Goal: Transaction & Acquisition: Purchase product/service

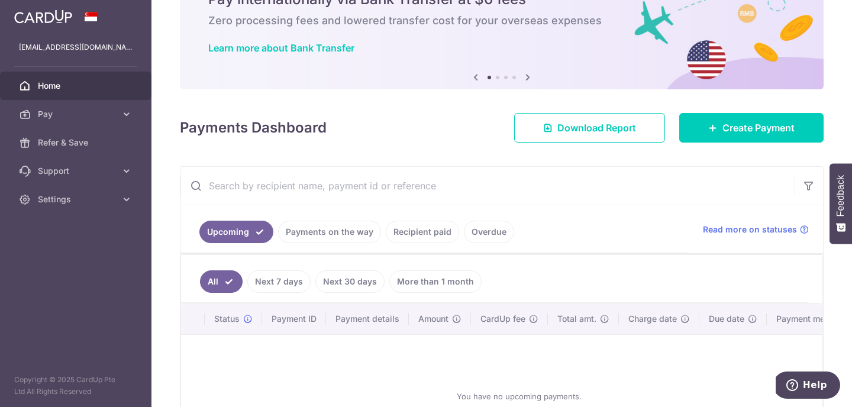
scroll to position [48, 0]
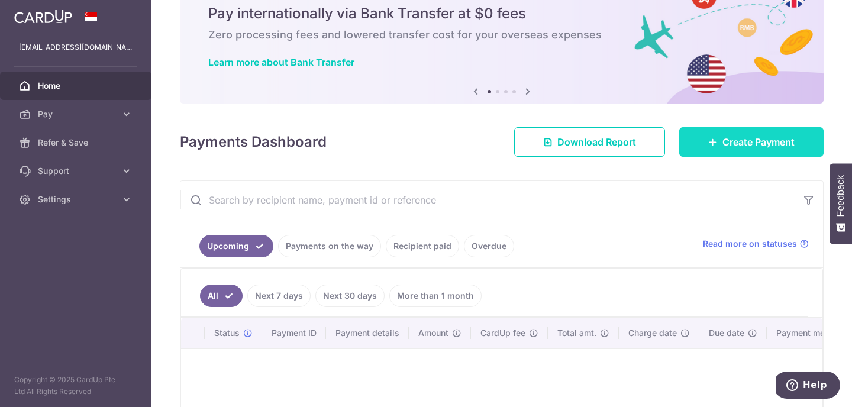
click at [715, 147] on link "Create Payment" at bounding box center [751, 142] width 144 height 30
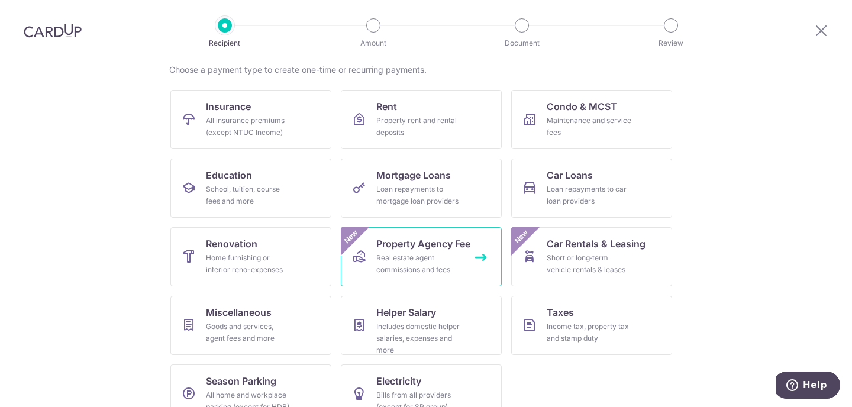
scroll to position [122, 0]
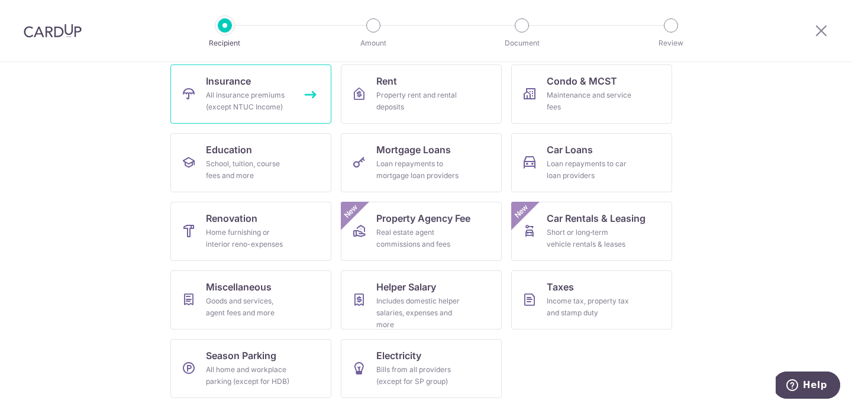
click at [299, 114] on link "Insurance All insurance premiums (except NTUC Income)" at bounding box center [250, 93] width 161 height 59
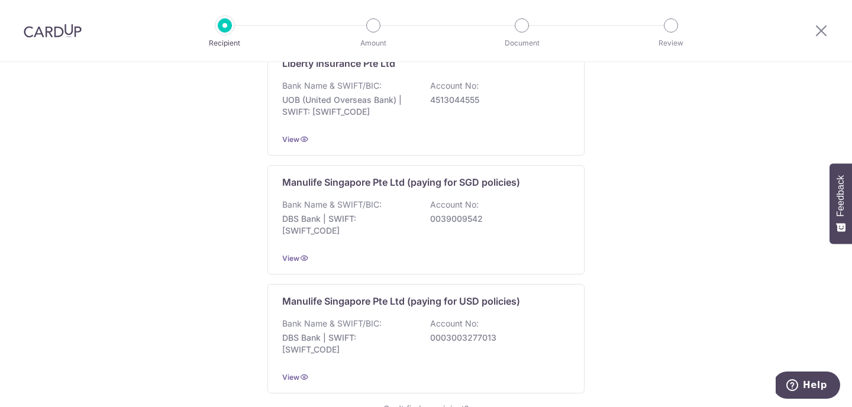
scroll to position [1208, 0]
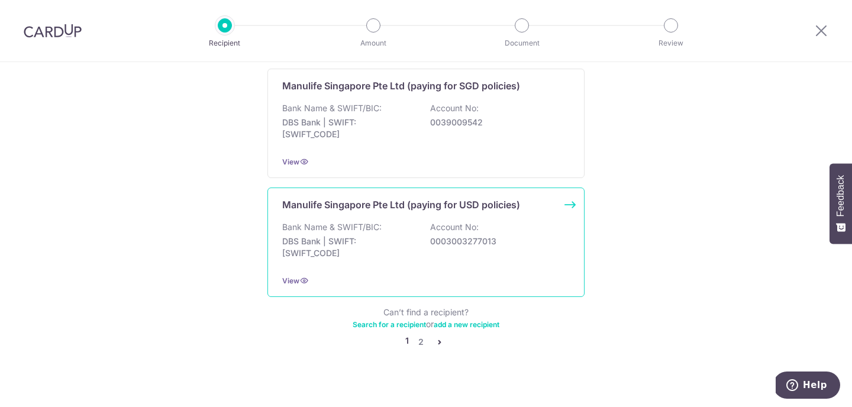
click at [363, 201] on div "Manulife Singapore Pte Ltd (paying for USD policies) Bank Name & SWIFT/BIC: DBS…" at bounding box center [425, 241] width 317 height 109
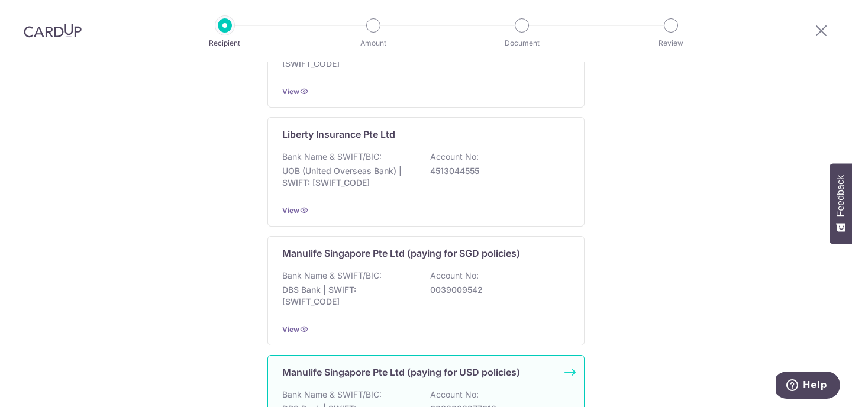
scroll to position [914, 0]
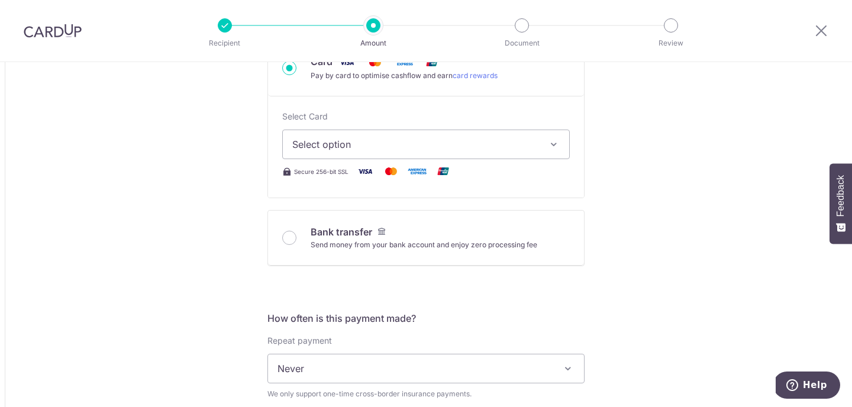
scroll to position [419, 0]
click at [368, 145] on span "Select option" at bounding box center [415, 143] width 246 height 14
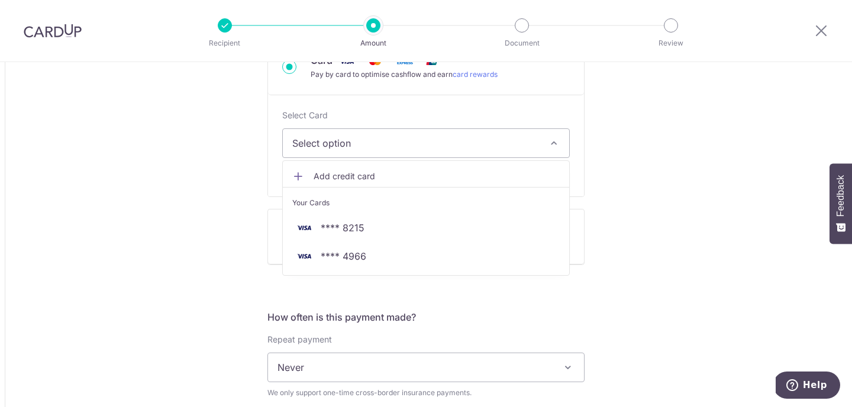
click at [344, 180] on span "Add credit card" at bounding box center [436, 176] width 246 height 12
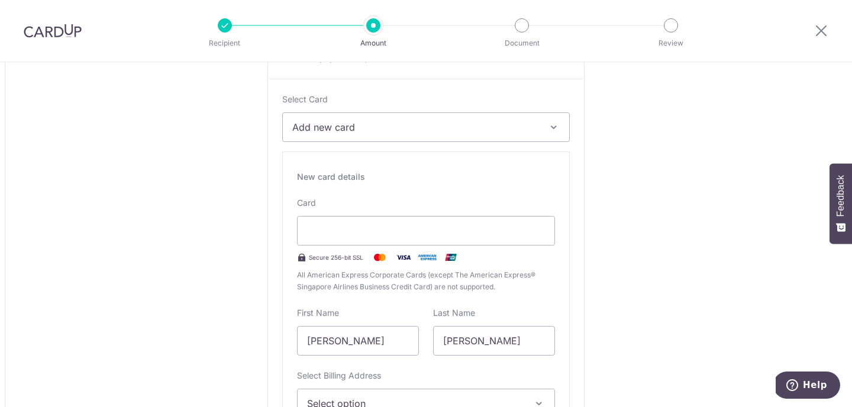
scroll to position [0, 0]
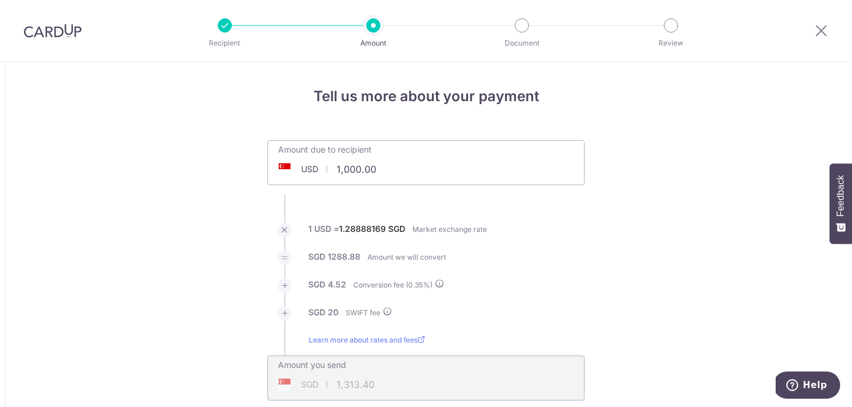
click at [821, 39] on div at bounding box center [820, 30] width 61 height 61
click at [821, 28] on icon at bounding box center [821, 30] width 14 height 15
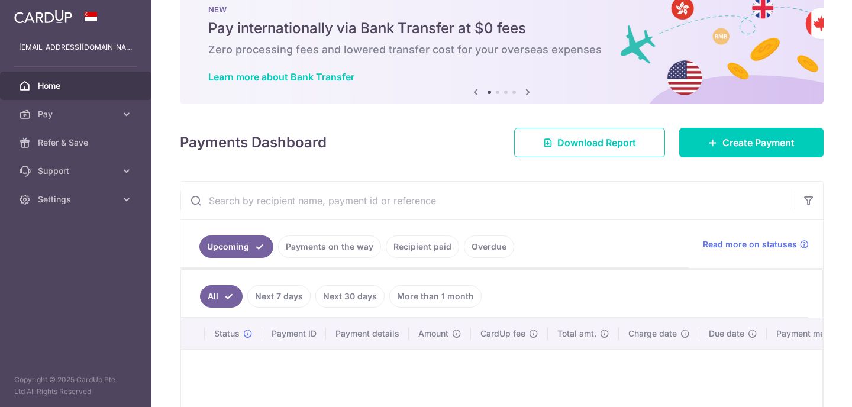
scroll to position [35, 0]
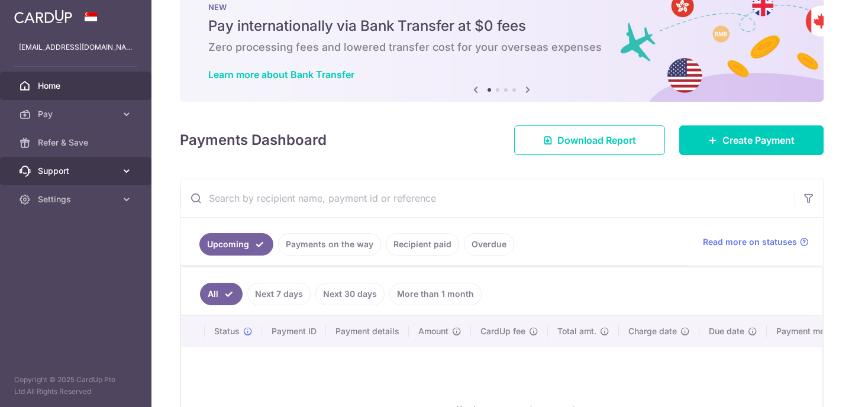
click at [92, 171] on span "Support" at bounding box center [77, 171] width 78 height 12
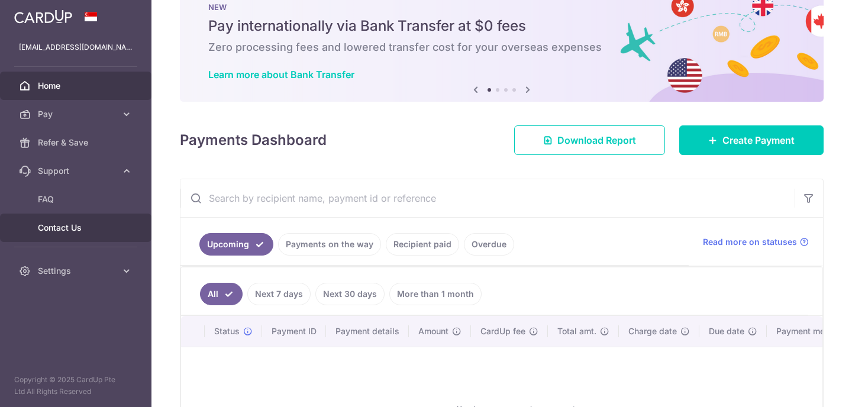
click at [70, 228] on span "Contact Us" at bounding box center [77, 228] width 78 height 12
